Goal: Transaction & Acquisition: Obtain resource

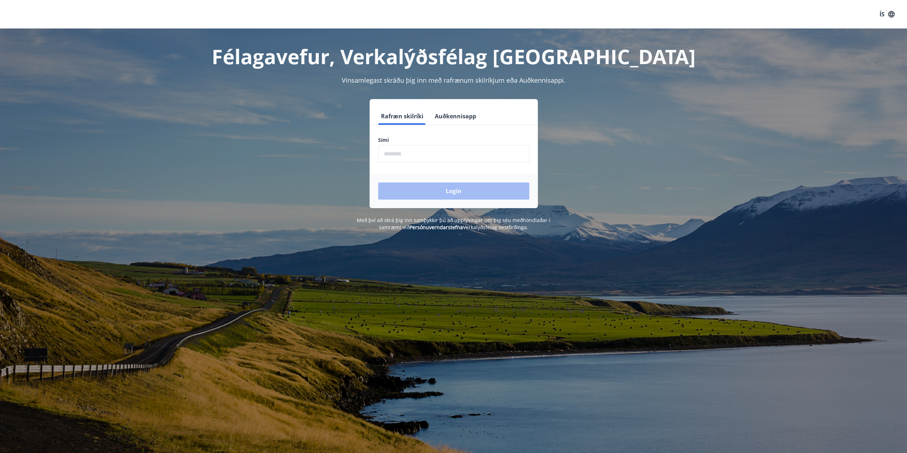
click at [434, 155] on input "phone" at bounding box center [453, 153] width 151 height 17
type input "********"
click at [444, 190] on button "Login" at bounding box center [453, 191] width 151 height 17
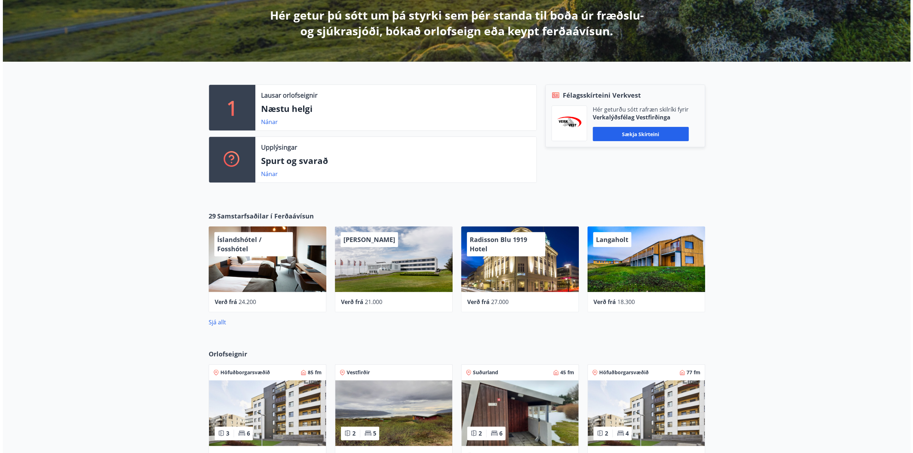
scroll to position [143, 0]
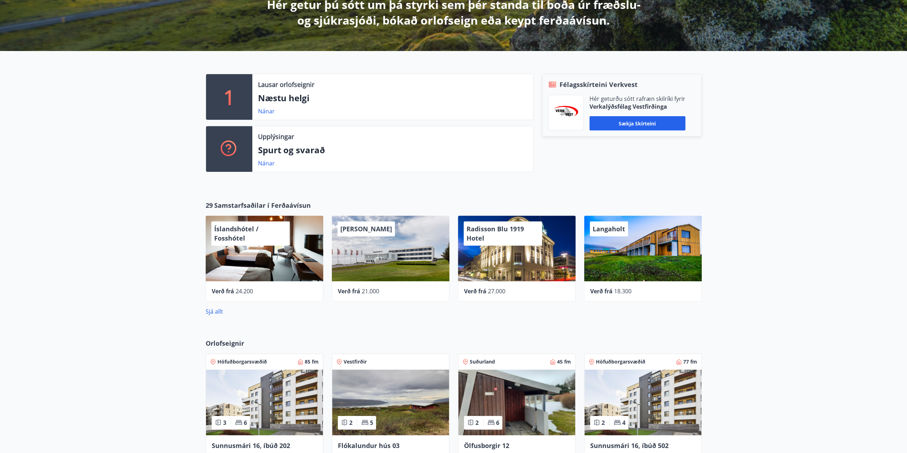
click at [275, 258] on div "Íslandshótel / Fosshótel" at bounding box center [265, 249] width 118 height 66
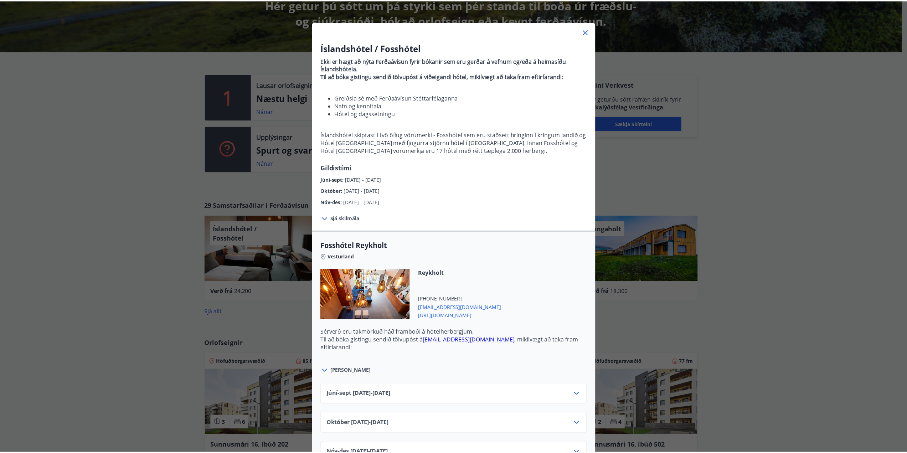
scroll to position [0, 0]
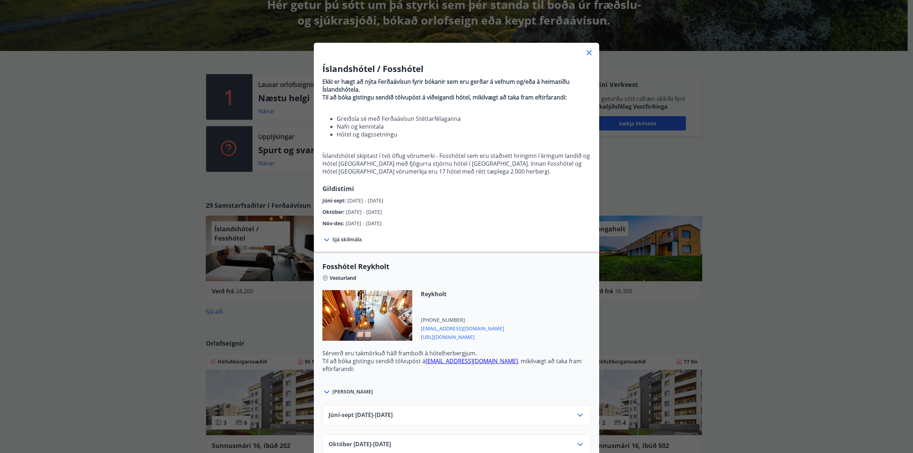
click at [754, 190] on div "Íslandshótel / Fosshótel Ekki er hægt að nýta Ferðaávísun fyrir bókanir sem eru…" at bounding box center [456, 226] width 913 height 453
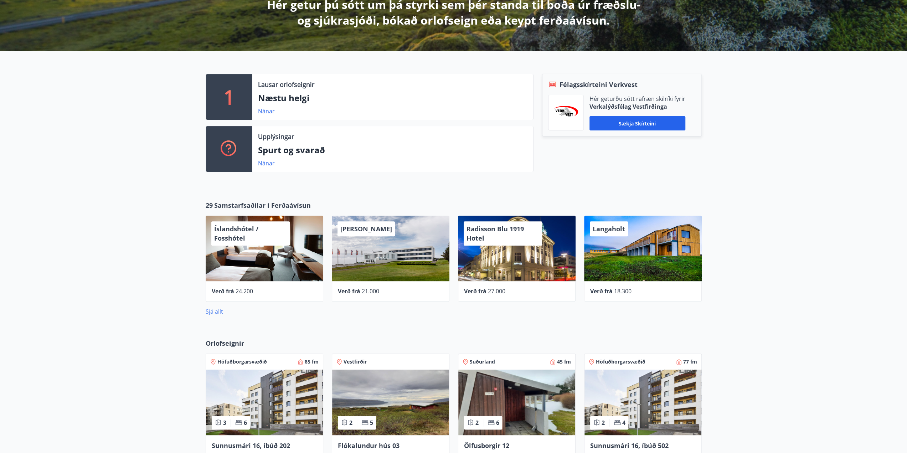
click at [211, 312] on link "Sjá allt" at bounding box center [214, 312] width 17 height 8
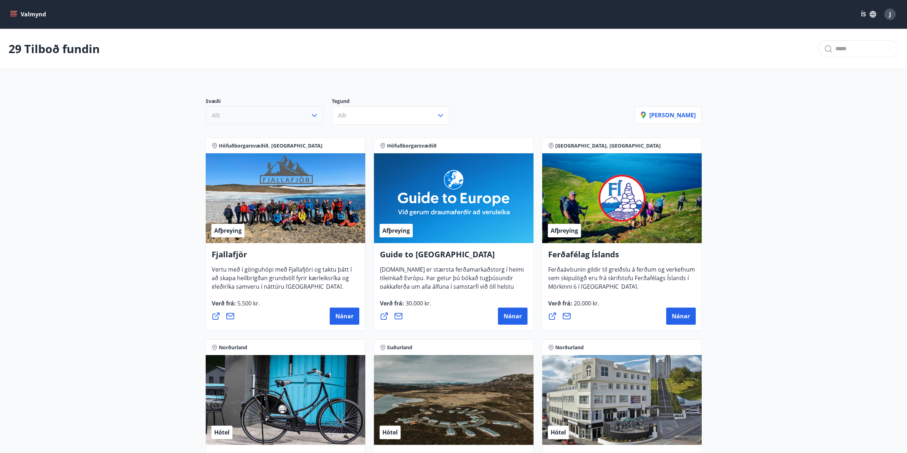
click at [254, 117] on button "Allt" at bounding box center [265, 115] width 118 height 19
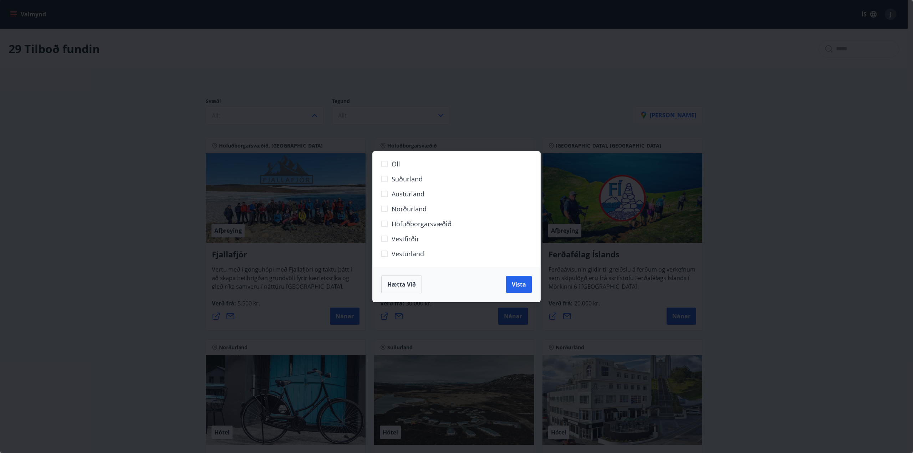
click at [403, 223] on span "Höfuðborgarsvæðið" at bounding box center [421, 223] width 60 height 9
click at [525, 283] on span "Vista" at bounding box center [519, 285] width 14 height 8
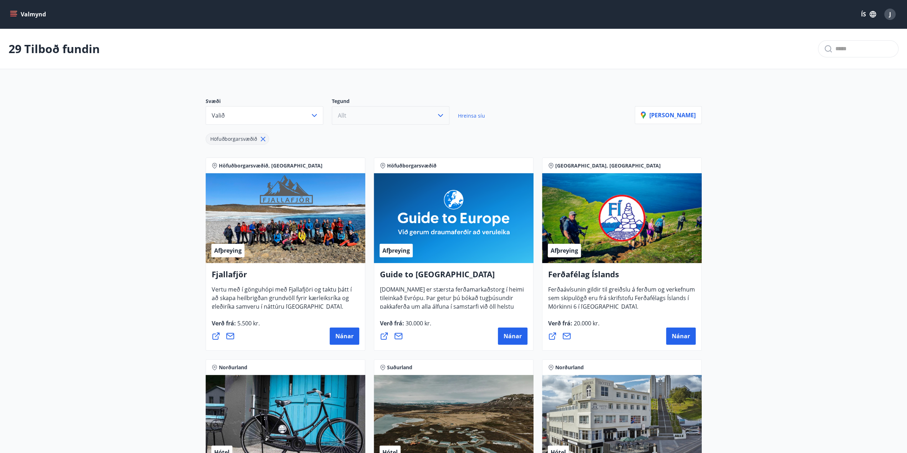
click at [345, 107] on button "Allt" at bounding box center [391, 115] width 118 height 19
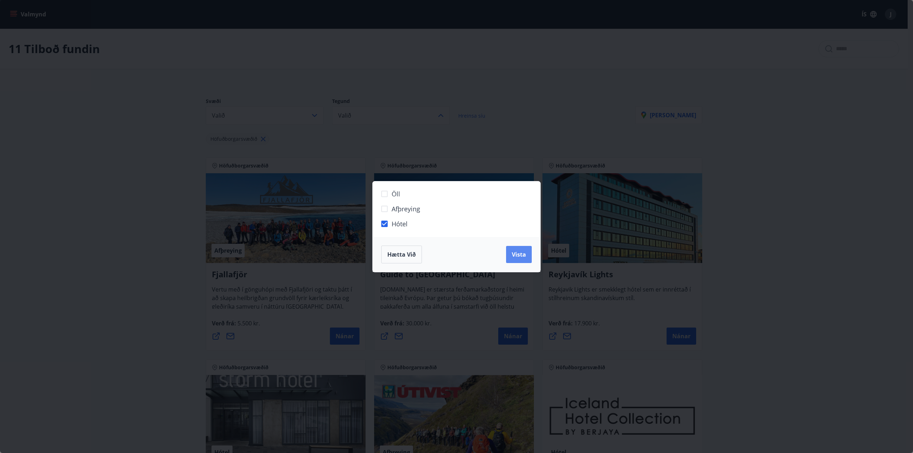
click at [519, 254] on span "Vista" at bounding box center [519, 255] width 14 height 8
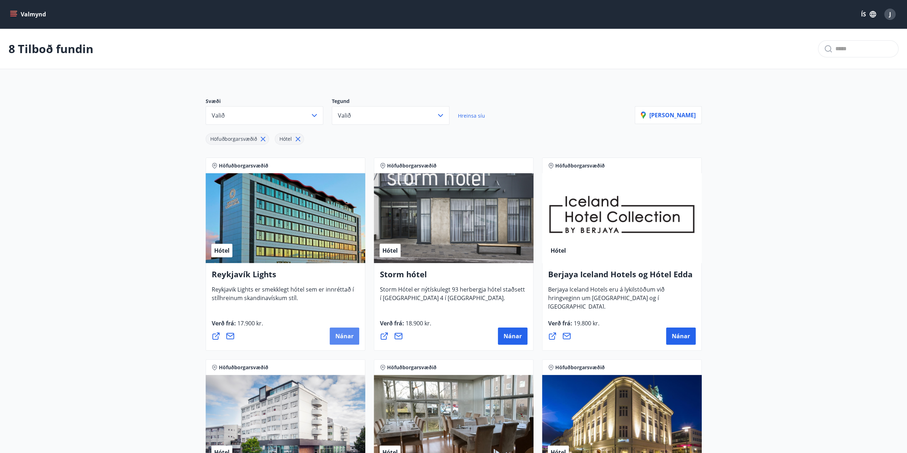
click at [345, 338] on span "Nánar" at bounding box center [345, 336] width 18 height 8
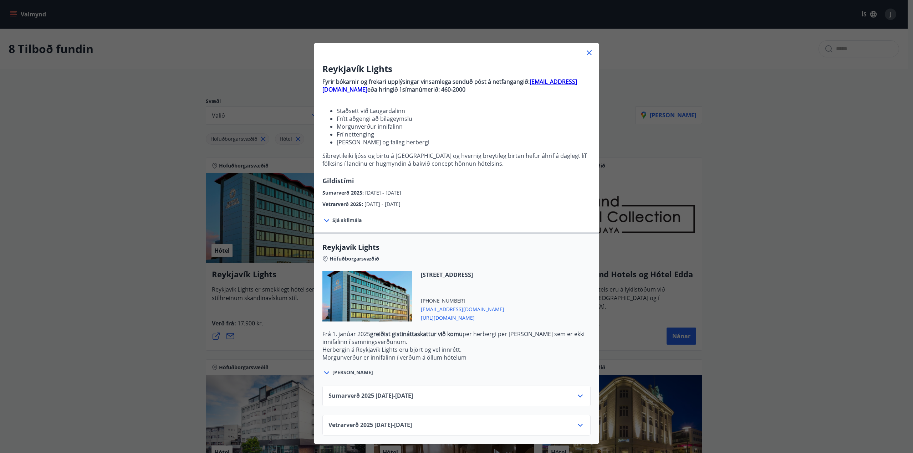
click at [577, 394] on icon at bounding box center [580, 396] width 9 height 9
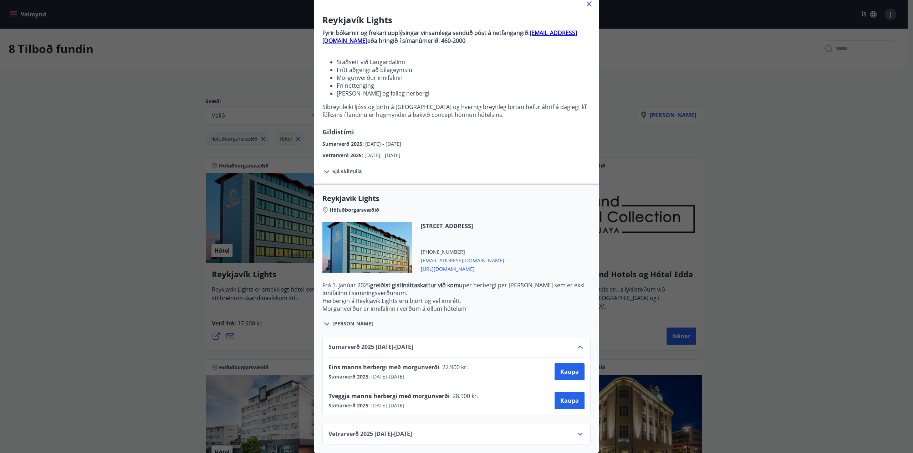
scroll to position [53, 0]
click at [578, 343] on icon at bounding box center [580, 347] width 9 height 9
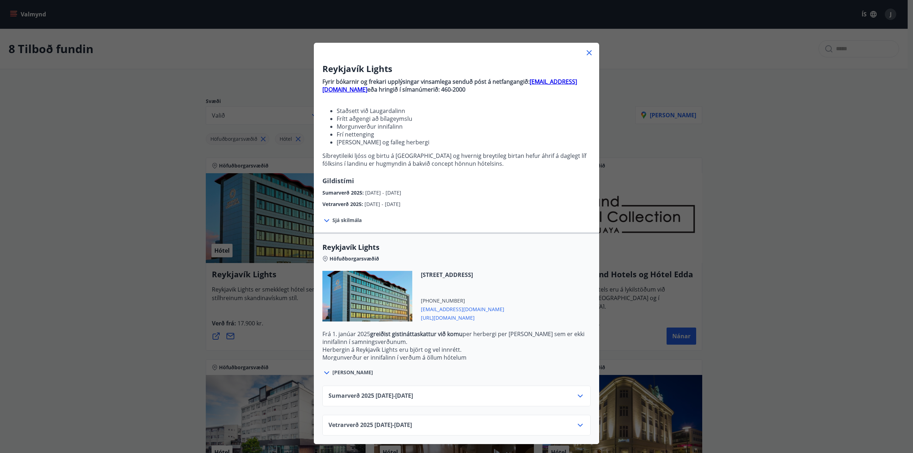
scroll to position [0, 0]
click at [578, 424] on icon at bounding box center [580, 425] width 5 height 3
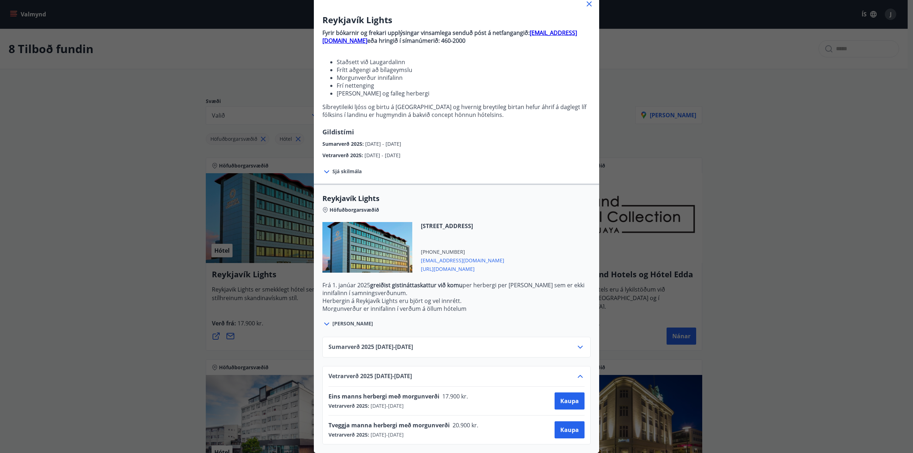
scroll to position [53, 0]
click at [133, 155] on div "Reykjavík Lights Fyrir bókarnir og frekari upplýsingar vinsamlega senduð póst á…" at bounding box center [456, 177] width 913 height 453
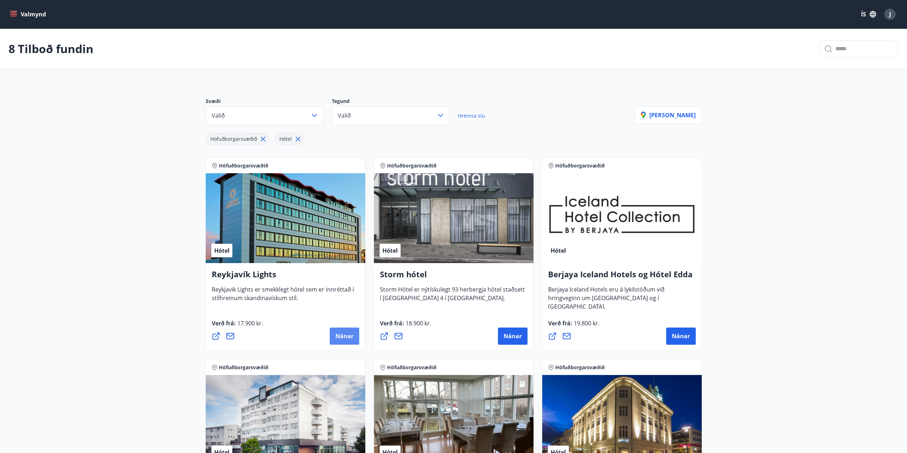
click at [345, 337] on span "Nánar" at bounding box center [345, 336] width 18 height 8
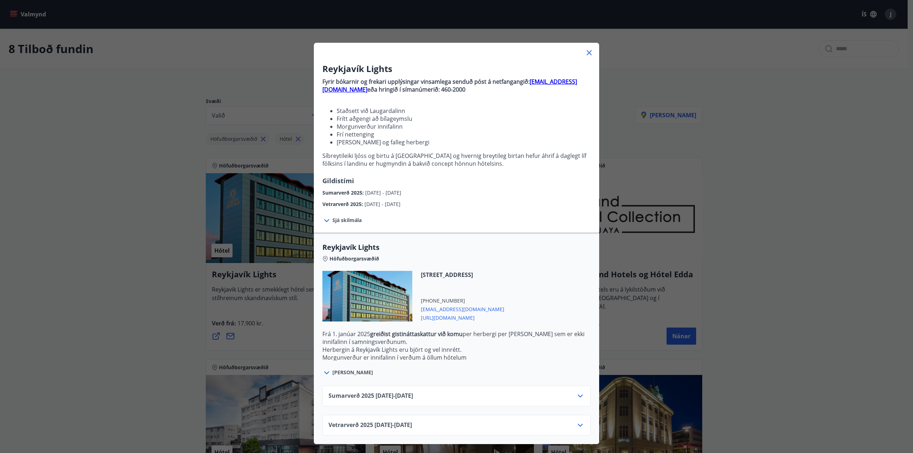
click at [408, 424] on span "Vetrarverð [PHONE_NUMBER][DATE] - [DATE]" at bounding box center [369, 425] width 83 height 9
drag, startPoint x: 578, startPoint y: 425, endPoint x: 555, endPoint y: 411, distance: 26.8
click at [578, 425] on icon at bounding box center [580, 425] width 5 height 3
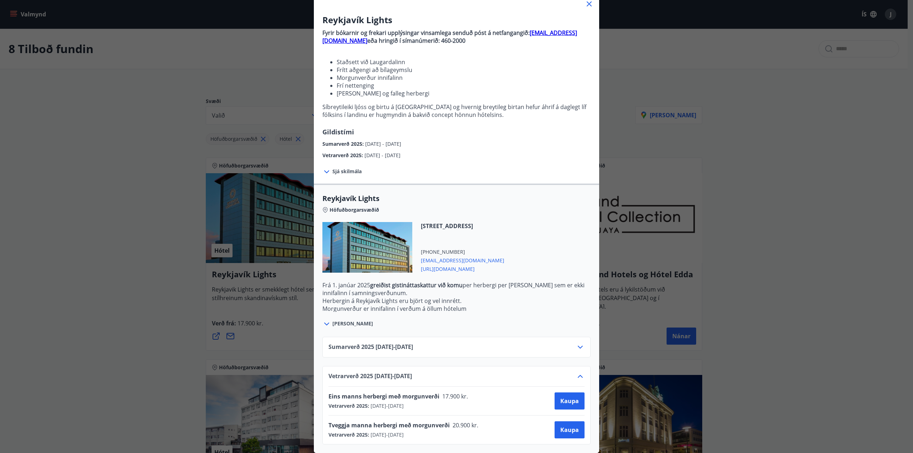
click at [578, 346] on icon at bounding box center [580, 347] width 5 height 3
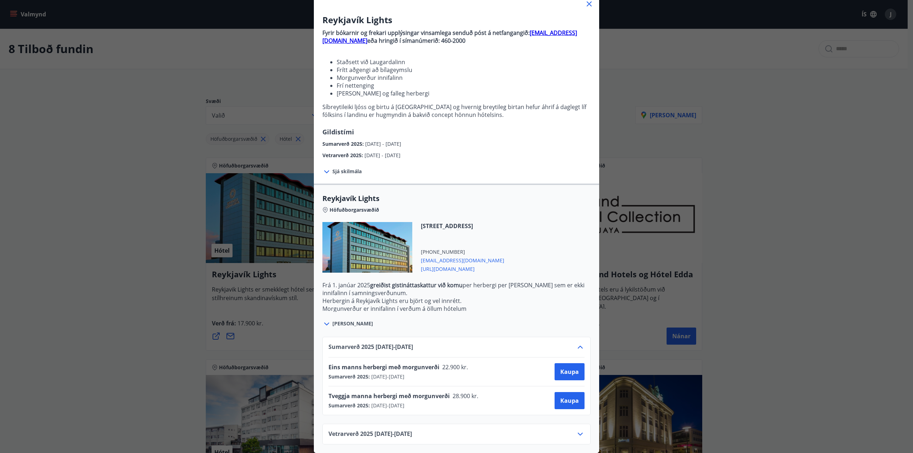
click at [581, 343] on icon at bounding box center [580, 347] width 9 height 9
